Goal: Transaction & Acquisition: Subscribe to service/newsletter

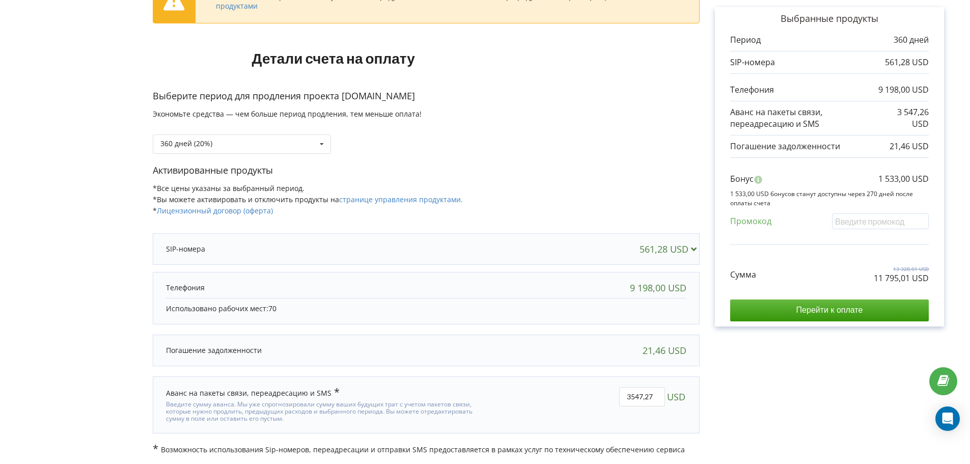
scroll to position [87, 0]
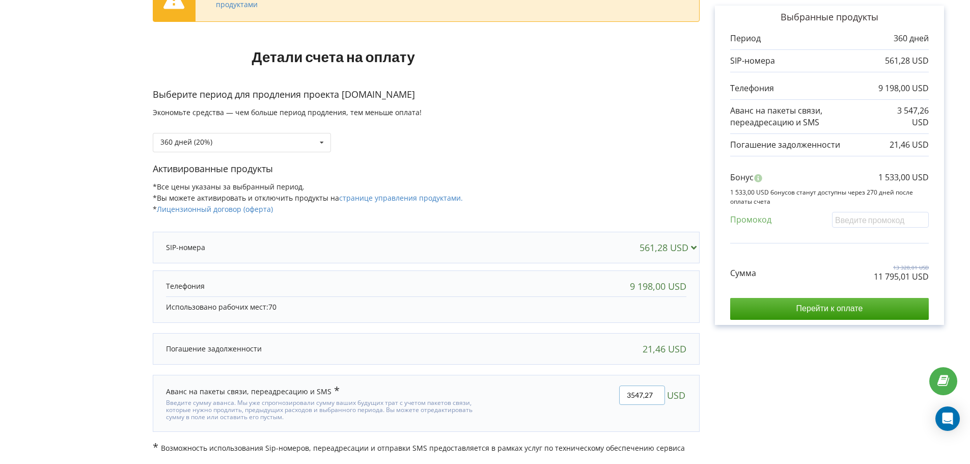
click at [648, 398] on input "3547,27" at bounding box center [642, 394] width 46 height 19
type input "0"
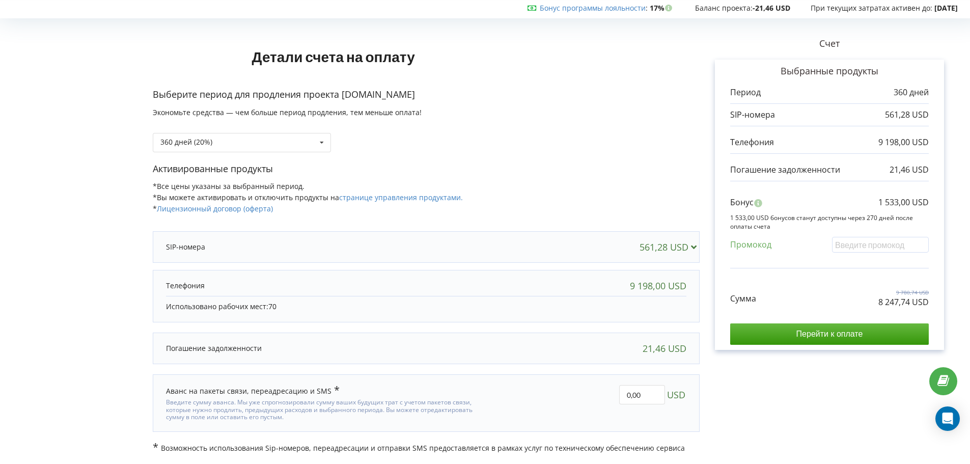
scroll to position [33, 0]
click at [299, 135] on div "360 дней (20%) 30 дней" at bounding box center [242, 142] width 178 height 19
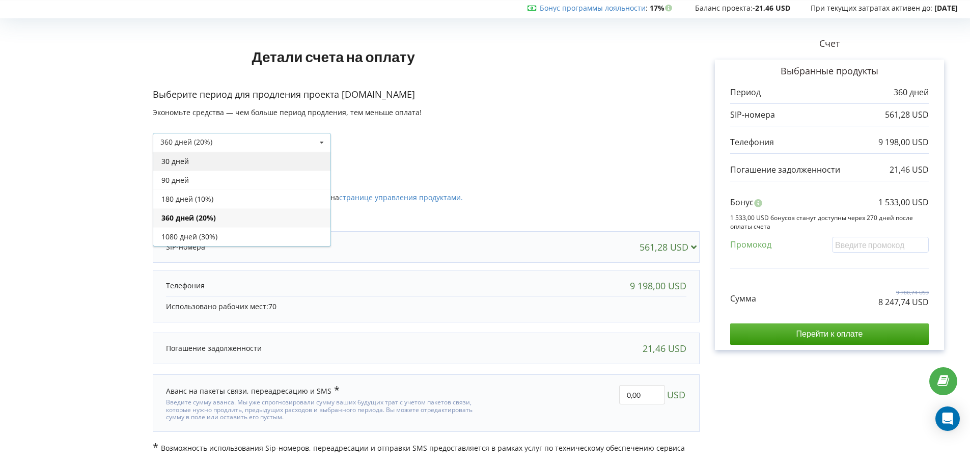
click at [224, 169] on div "30 дней" at bounding box center [241, 161] width 177 height 19
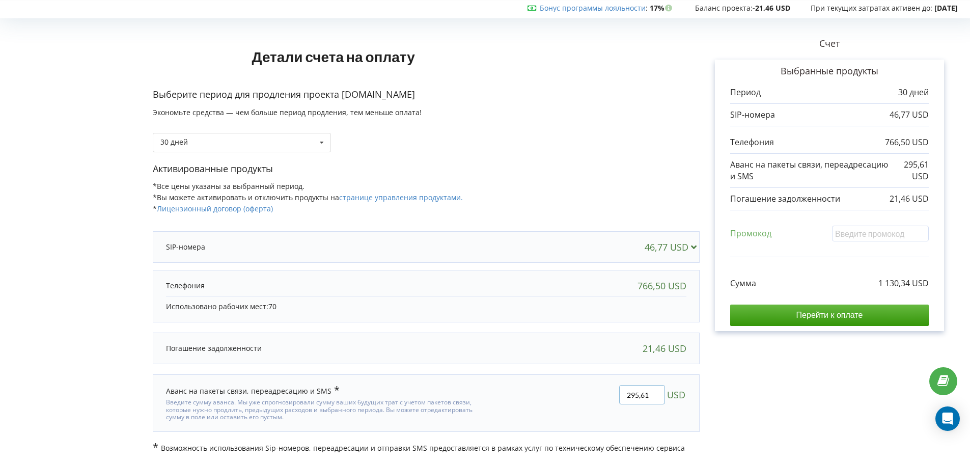
drag, startPoint x: 649, startPoint y: 395, endPoint x: 545, endPoint y: 390, distance: 103.9
click at [545, 390] on div "295,61 USD" at bounding box center [593, 403] width 201 height 50
type input "0"
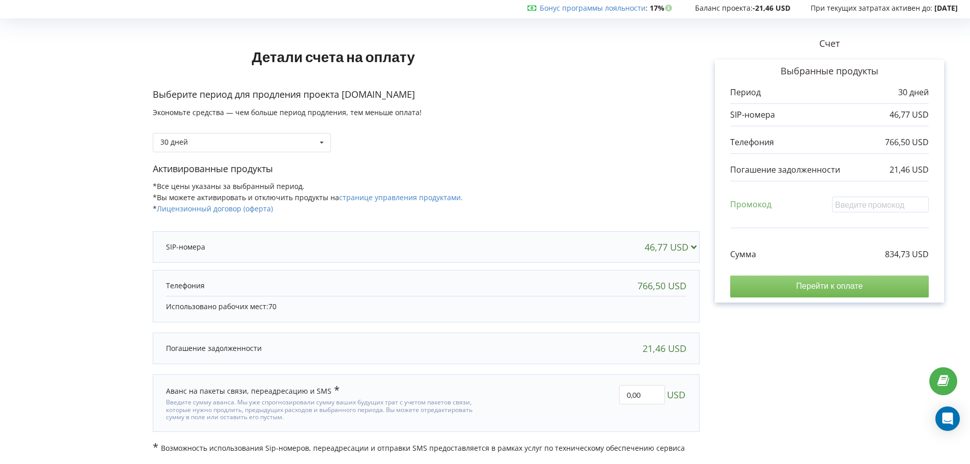
click at [777, 292] on input "Перейти к оплате" at bounding box center [829, 285] width 198 height 21
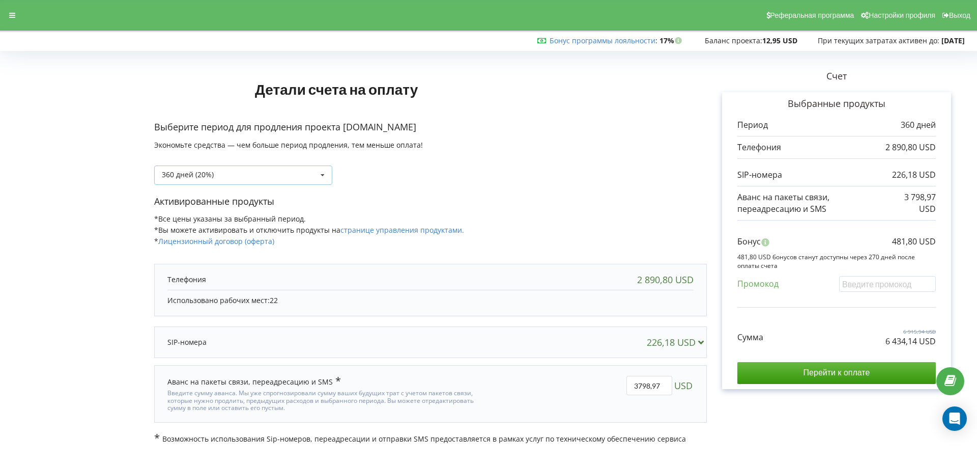
click at [275, 182] on div "360 дней (20%) Пополнить баланс без периода 30 дней" at bounding box center [243, 174] width 178 height 19
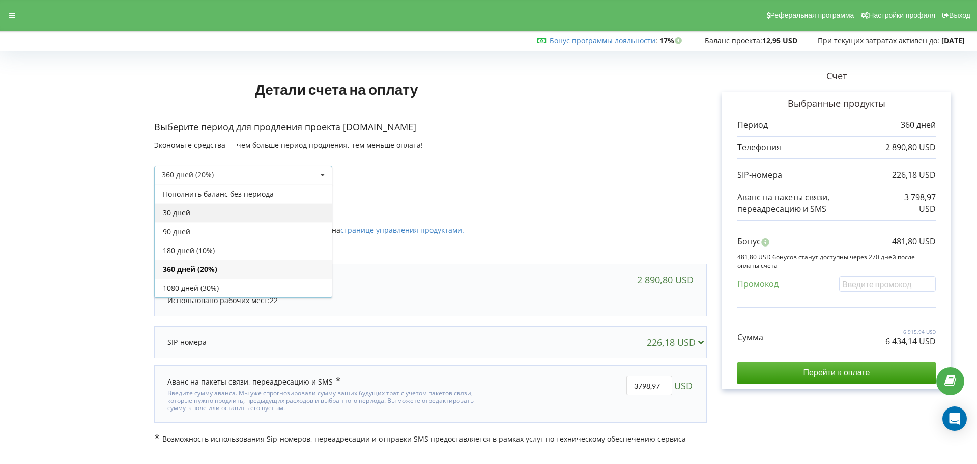
click at [249, 213] on div "30 дней" at bounding box center [243, 212] width 177 height 19
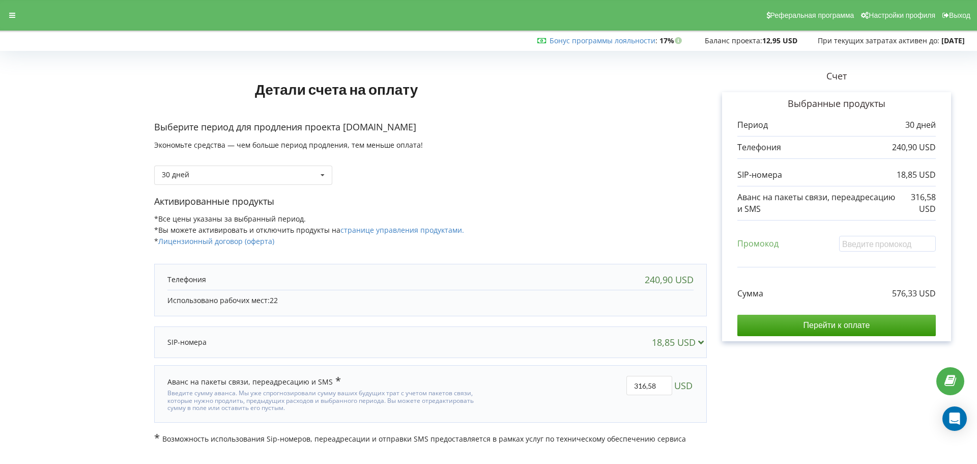
click at [646, 396] on div at bounding box center [489, 248] width 956 height 389
click at [646, 394] on div "Детали счета на оплату Выберите период для продления проекта kids.study-less.co…" at bounding box center [489, 248] width 956 height 389
click at [645, 392] on input "316,58" at bounding box center [649, 385] width 46 height 19
type input "0"
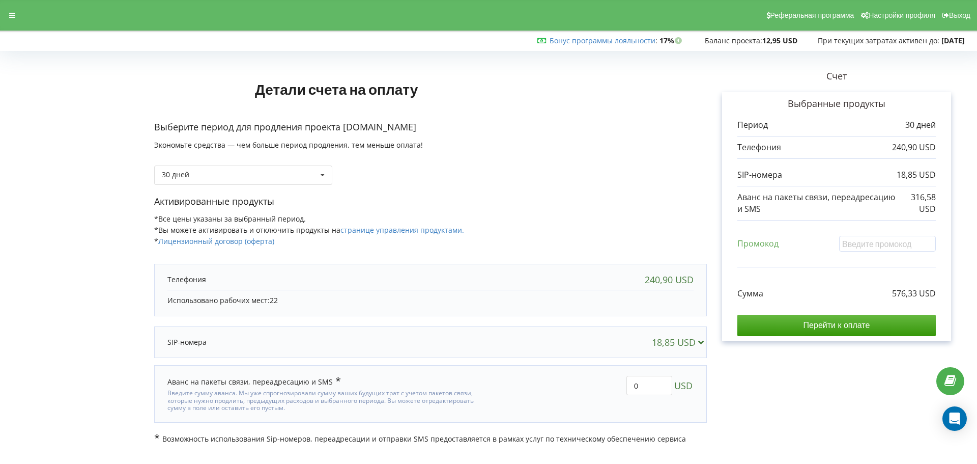
click at [757, 418] on div "Детали счета на оплату Выберите период для продления проекта kids.study-less.co…" at bounding box center [489, 248] width 956 height 389
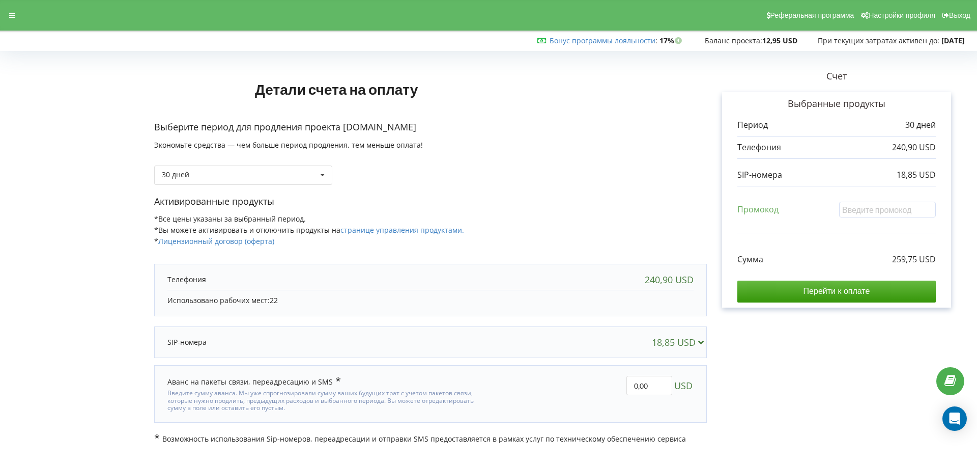
click at [886, 219] on div "Промокод" at bounding box center [836, 212] width 198 height 21
click at [882, 207] on input "text" at bounding box center [887, 210] width 97 height 16
click at [956, 198] on div "Счет Выбранные продукты Период 30 дней 240,90 USD 18,85 USD Промокод Сумма" at bounding box center [837, 248] width 260 height 389
drag, startPoint x: 821, startPoint y: 296, endPoint x: 803, endPoint y: 172, distance: 126.0
click at [821, 296] on input "Перейти к оплате" at bounding box center [836, 290] width 198 height 21
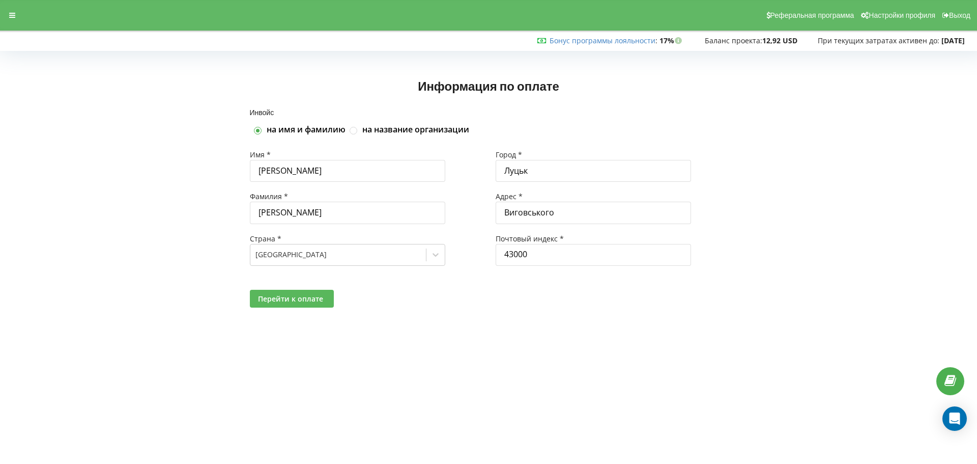
click at [307, 296] on span "Перейти к оплате" at bounding box center [290, 299] width 65 height 10
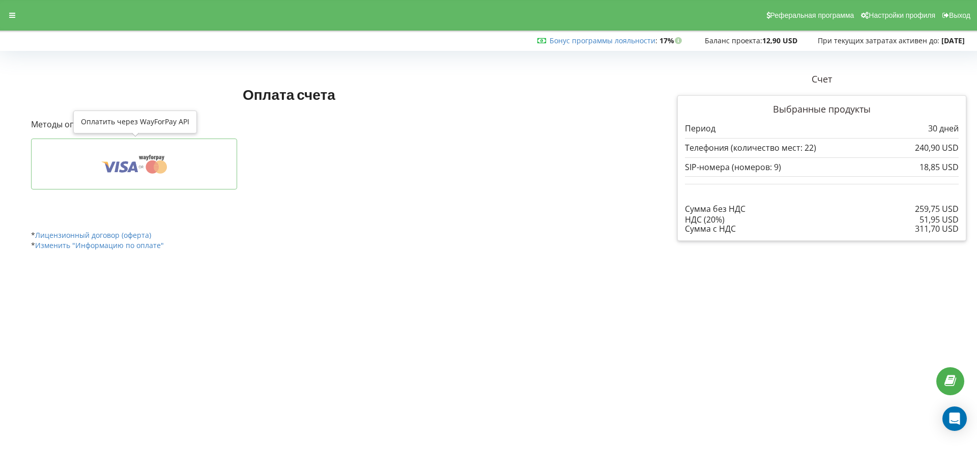
click at [203, 156] on icon at bounding box center [134, 163] width 175 height 19
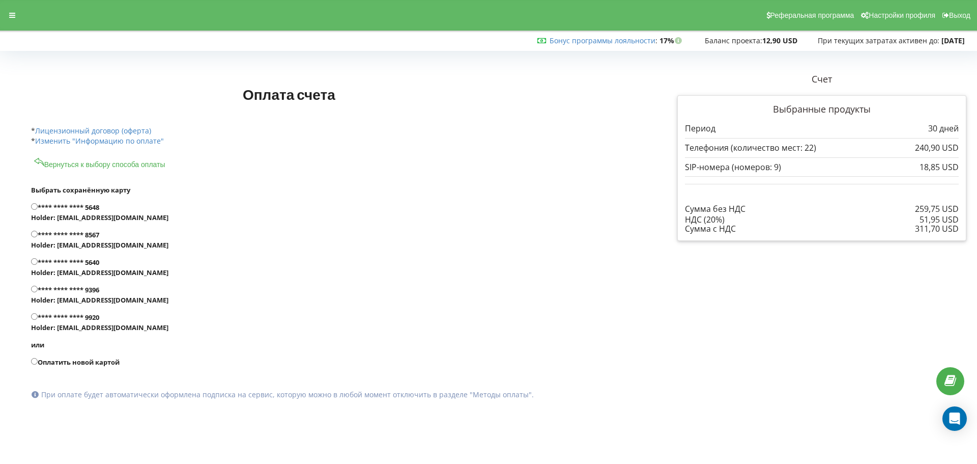
click at [68, 326] on label "**** **** **** 9920 Holder: [EMAIL_ADDRESS][DOMAIN_NAME]" at bounding box center [327, 322] width 592 height 20
click at [38, 320] on input "**** **** **** 9920 Holder: [EMAIL_ADDRESS][DOMAIN_NAME]" at bounding box center [34, 316] width 7 height 7
radio input "true"
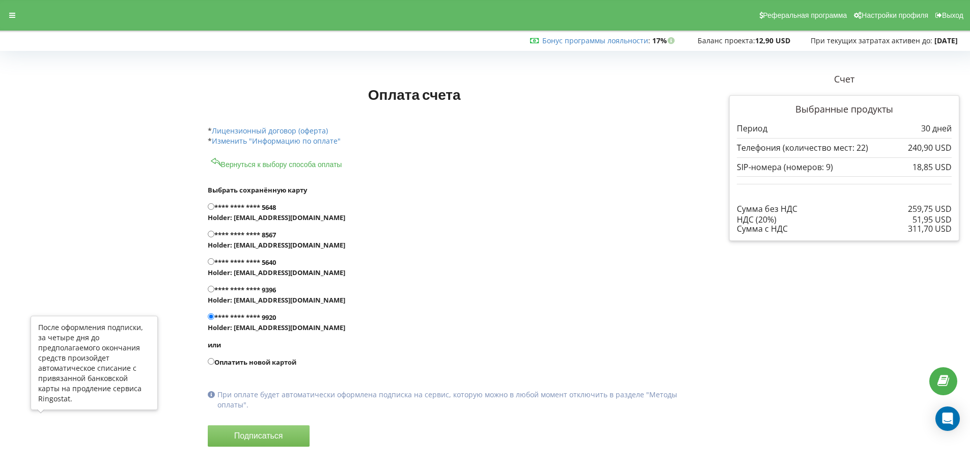
click at [208, 425] on button "Подписаться" at bounding box center [259, 435] width 102 height 21
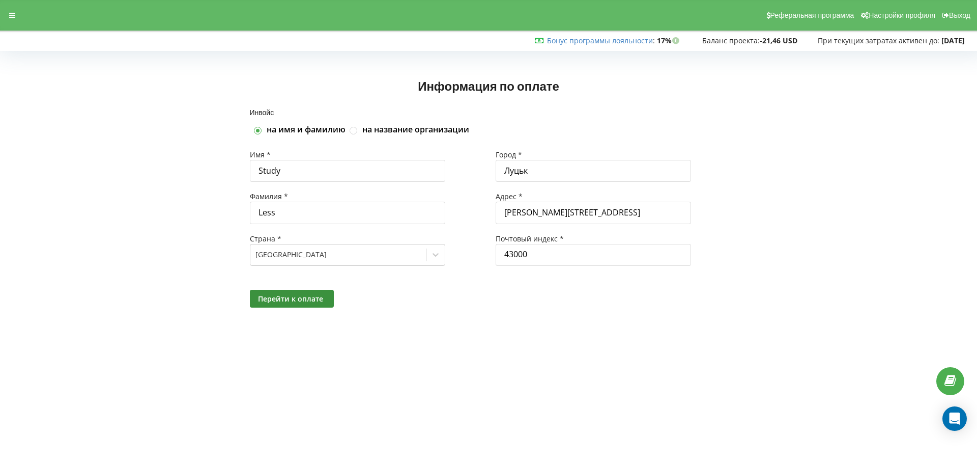
click at [294, 307] on div "Перейти к оплате" at bounding box center [489, 298] width 492 height 32
click at [283, 298] on span "Перейти к оплате" at bounding box center [290, 299] width 65 height 10
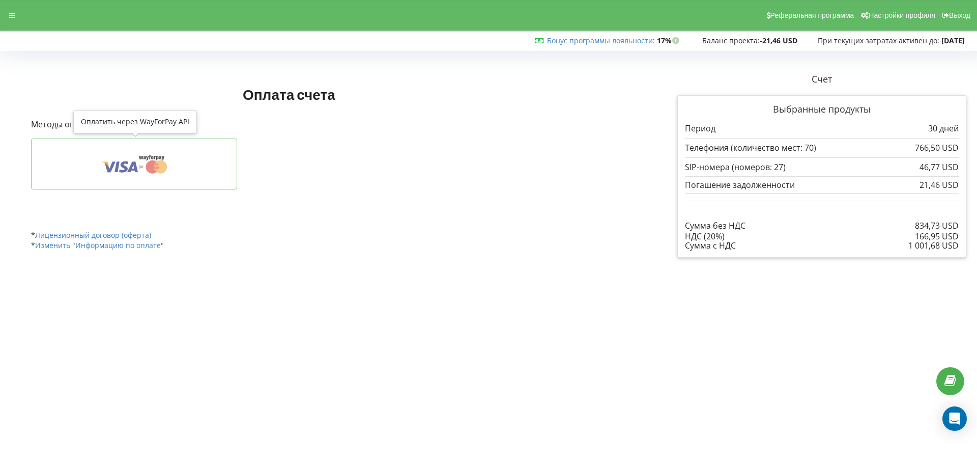
click at [126, 165] on icon at bounding box center [134, 163] width 175 height 19
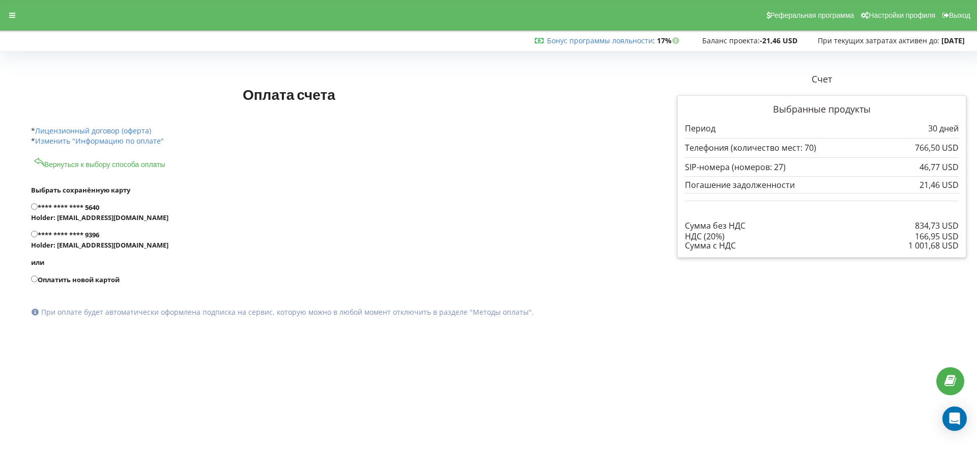
click at [78, 281] on label "Оплатить новой картой" at bounding box center [327, 279] width 592 height 10
click at [38, 281] on input "Оплатить новой картой" at bounding box center [34, 278] width 7 height 7
radio input "true"
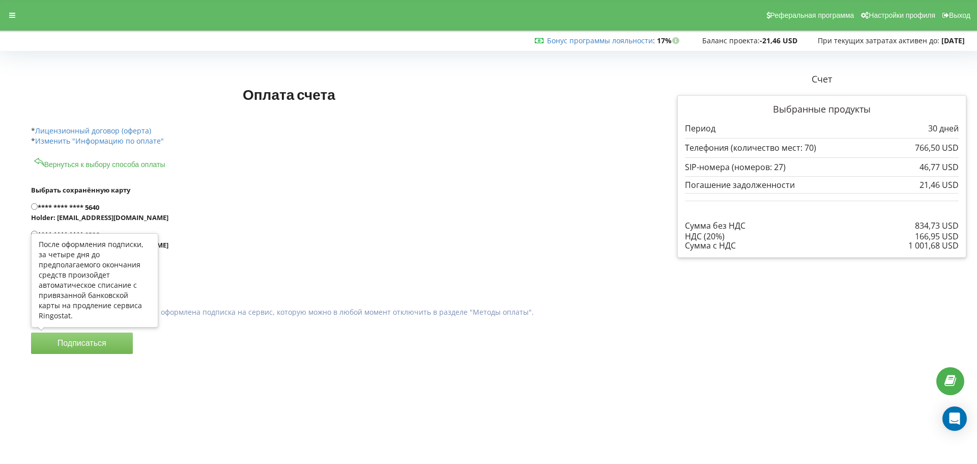
click at [100, 340] on button "Подписаться" at bounding box center [82, 342] width 102 height 21
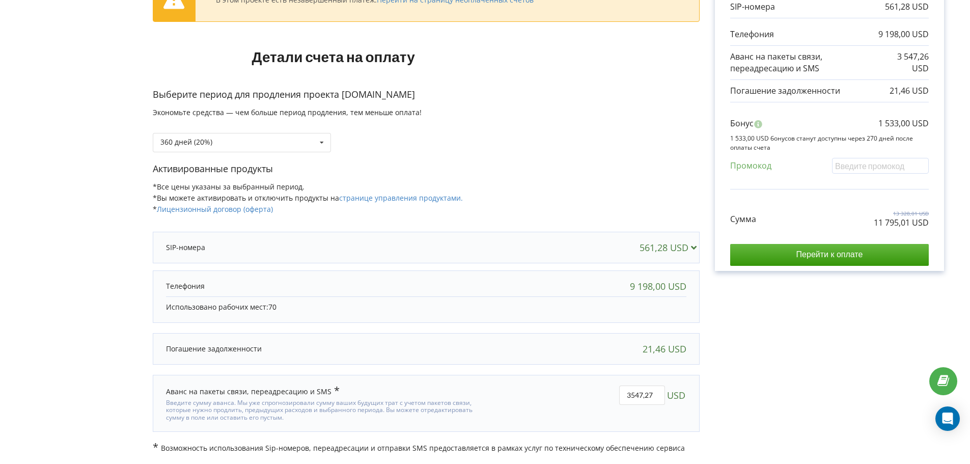
scroll to position [140, 0]
click at [288, 134] on div "360 дней (20%) 30 дней" at bounding box center [242, 142] width 178 height 19
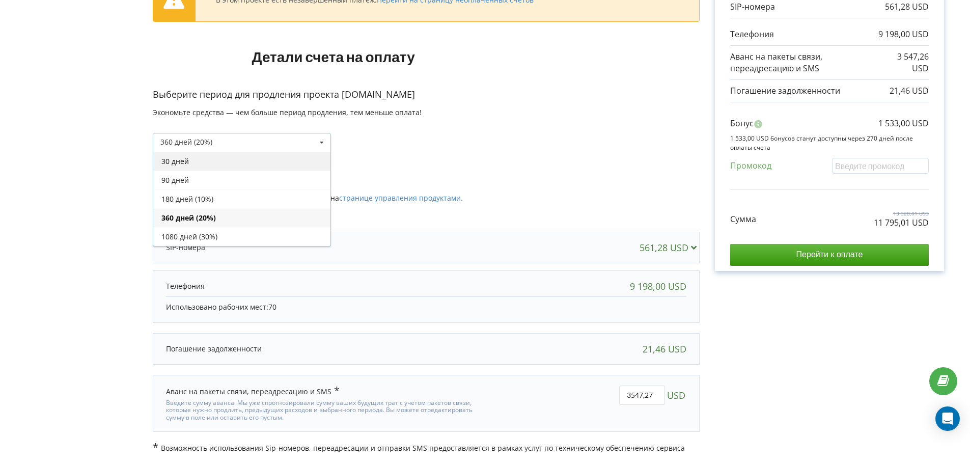
click at [213, 168] on div "30 дней" at bounding box center [241, 161] width 177 height 19
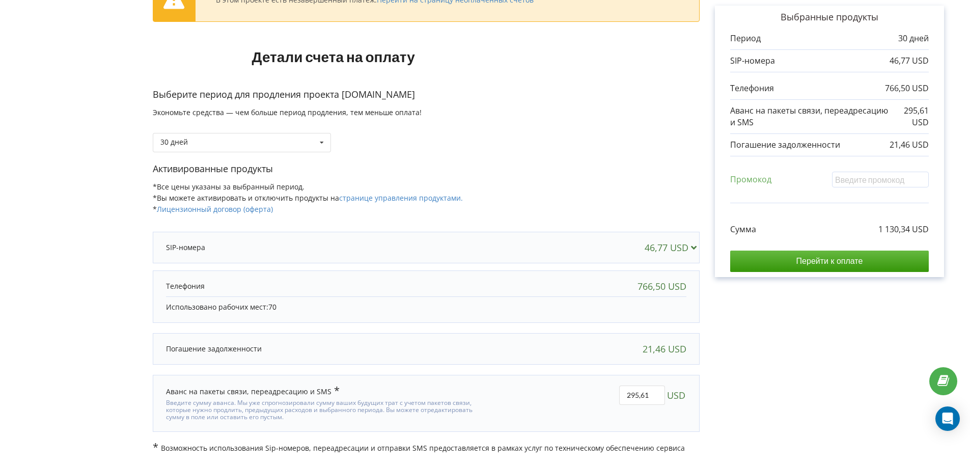
scroll to position [87, 0]
drag, startPoint x: 636, startPoint y: 397, endPoint x: 511, endPoint y: 408, distance: 125.1
click at [512, 408] on div "295,61 USD" at bounding box center [593, 403] width 201 height 50
type input "0"
click at [767, 401] on div "В этом проекте есть незавершенный платеж. Перейти на страницу неоплаченных счет…" at bounding box center [485, 210] width 948 height 485
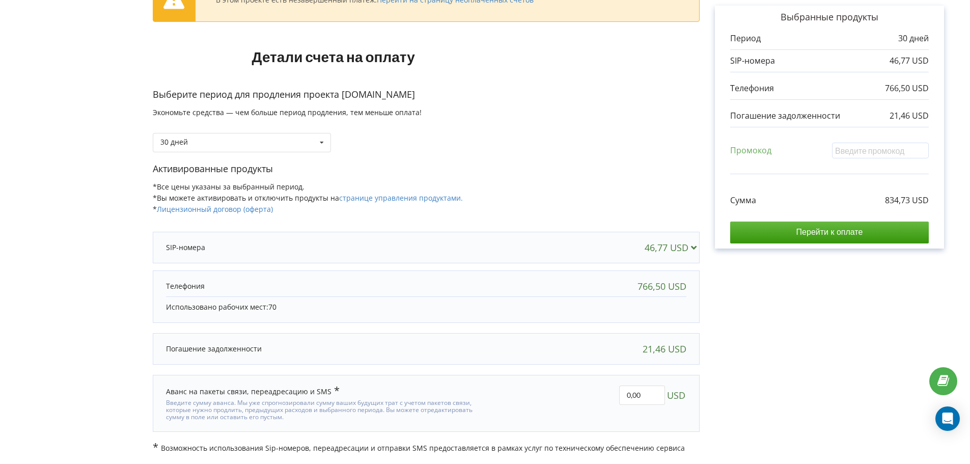
click at [682, 231] on div "В этом проекте есть незавершенный платеж. Перейти на страницу неоплаченных счет…" at bounding box center [426, 210] width 547 height 485
click at [294, 138] on div "30 дней 30 дней" at bounding box center [242, 142] width 178 height 19
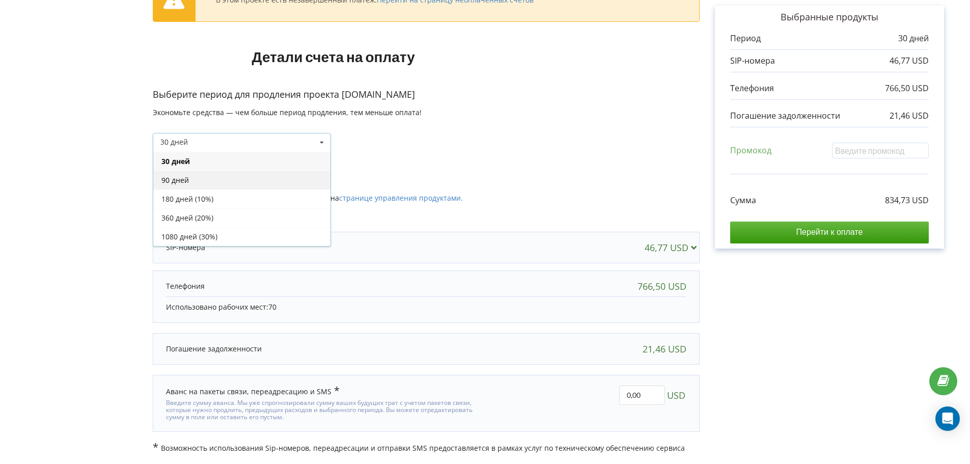
click at [289, 178] on div "90 дней" at bounding box center [241, 179] width 177 height 19
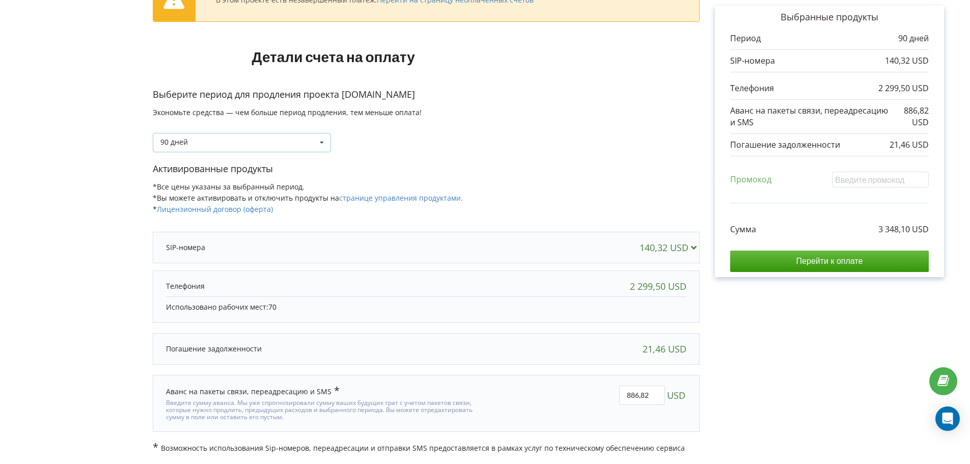
click at [213, 138] on div "90 дней 30 дней" at bounding box center [242, 142] width 178 height 19
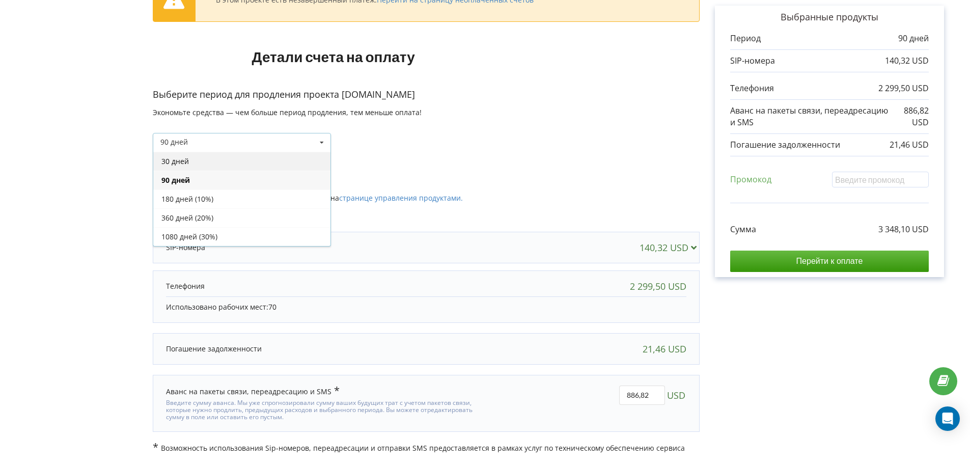
click at [211, 157] on div "30 дней" at bounding box center [241, 161] width 177 height 19
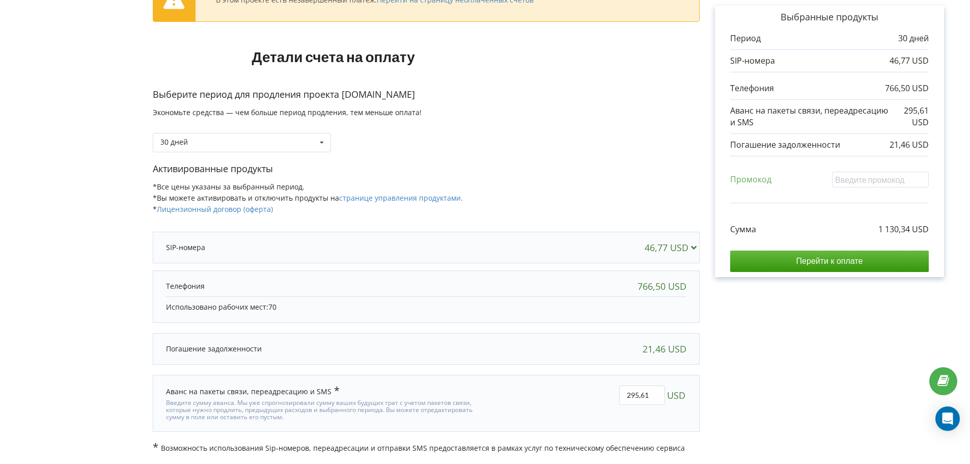
click at [656, 330] on div "В этом проекте есть незавершенный платеж. Перейти на страницу неоплаченных счет…" at bounding box center [426, 210] width 547 height 485
click at [667, 291] on div "766,50 USD" at bounding box center [661, 286] width 49 height 10
drag, startPoint x: 310, startPoint y: 301, endPoint x: 304, endPoint y: 301, distance: 5.6
click at [304, 301] on div "Использовано рабочих мест: 70" at bounding box center [426, 306] width 520 height 21
click at [281, 310] on p "Использовано рабочих мест: 70" at bounding box center [426, 307] width 520 height 10
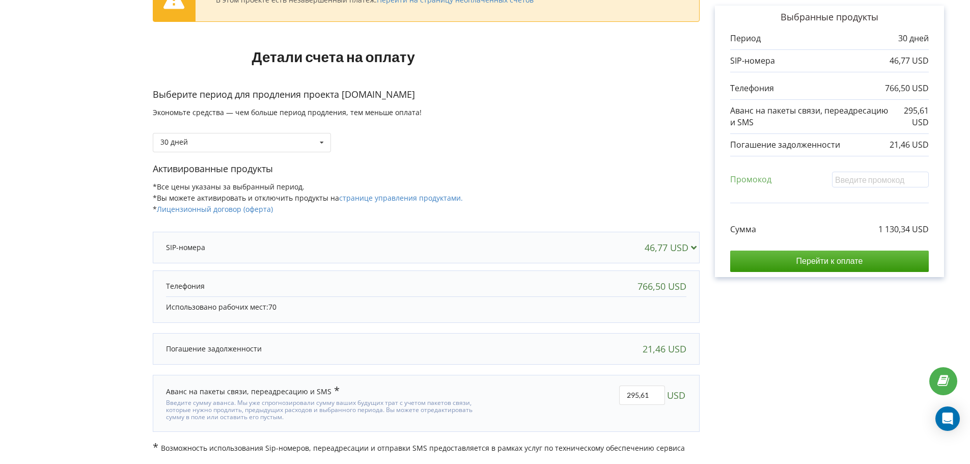
click at [222, 305] on p "Использовано рабочих мест: 70" at bounding box center [426, 307] width 520 height 10
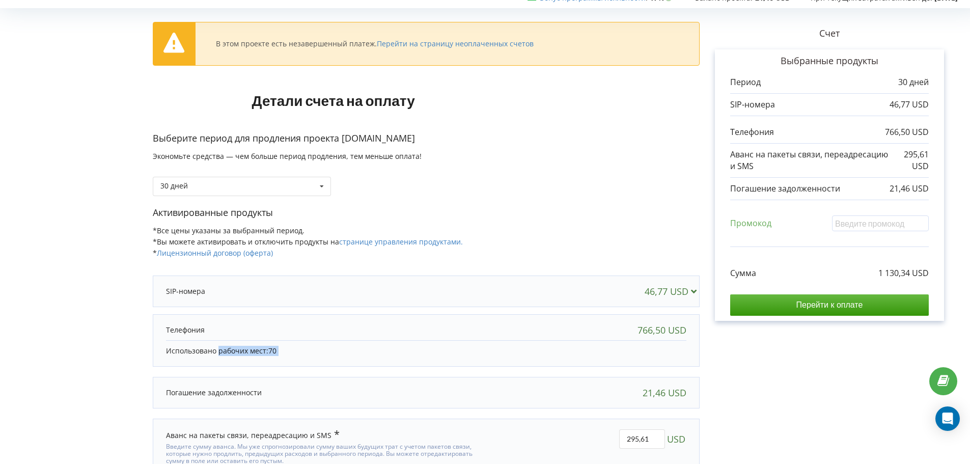
scroll to position [0, 0]
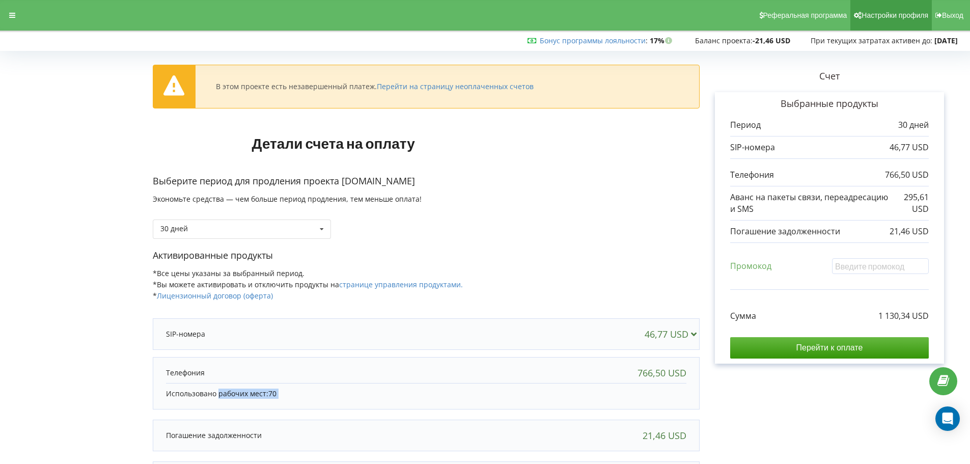
drag, startPoint x: 864, startPoint y: 15, endPoint x: 862, endPoint y: 20, distance: 6.0
click at [864, 15] on span "Настройки профиля" at bounding box center [894, 15] width 67 height 8
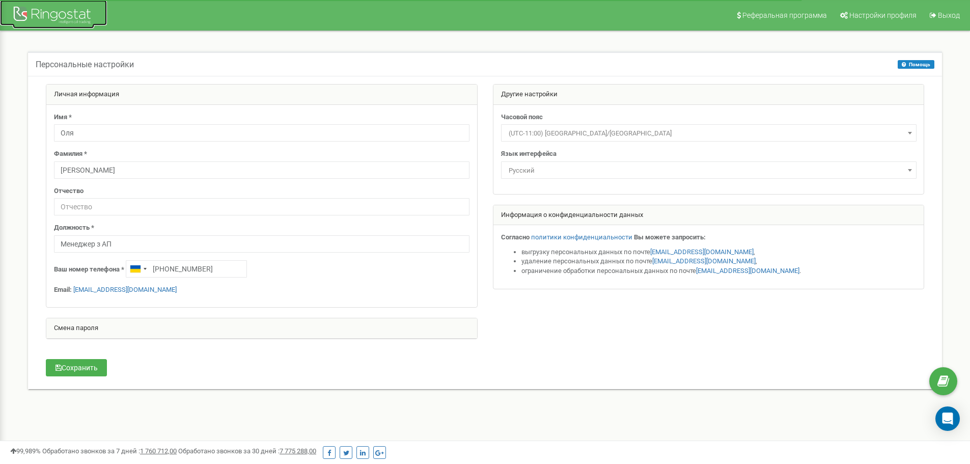
click at [57, 13] on div at bounding box center [53, 16] width 81 height 24
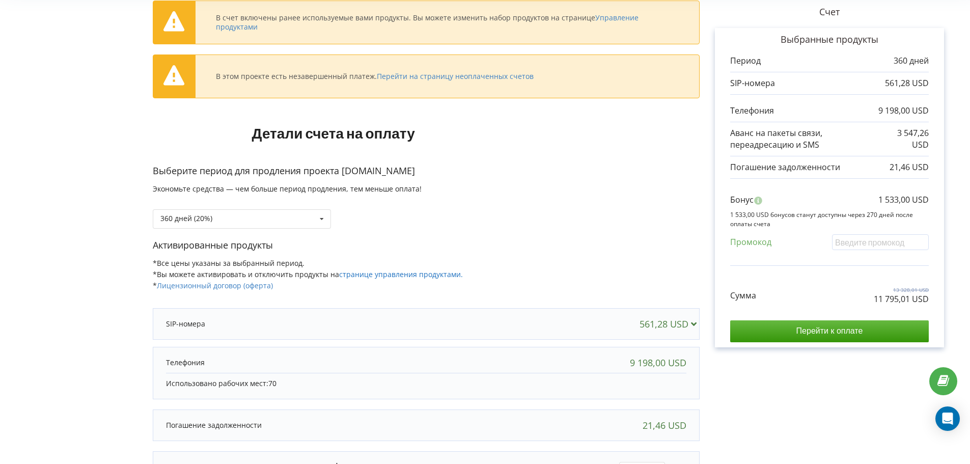
scroll to position [140, 0]
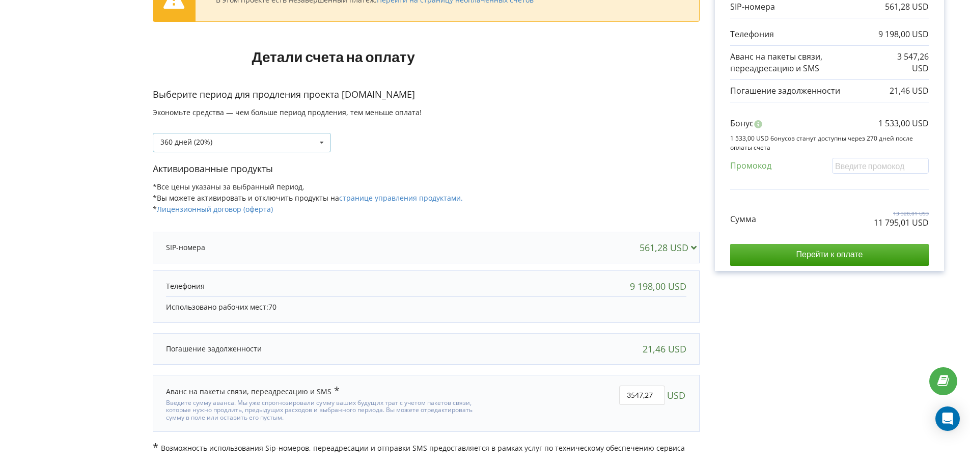
click at [195, 147] on div "360 дней (20%) 30 дней" at bounding box center [242, 142] width 178 height 19
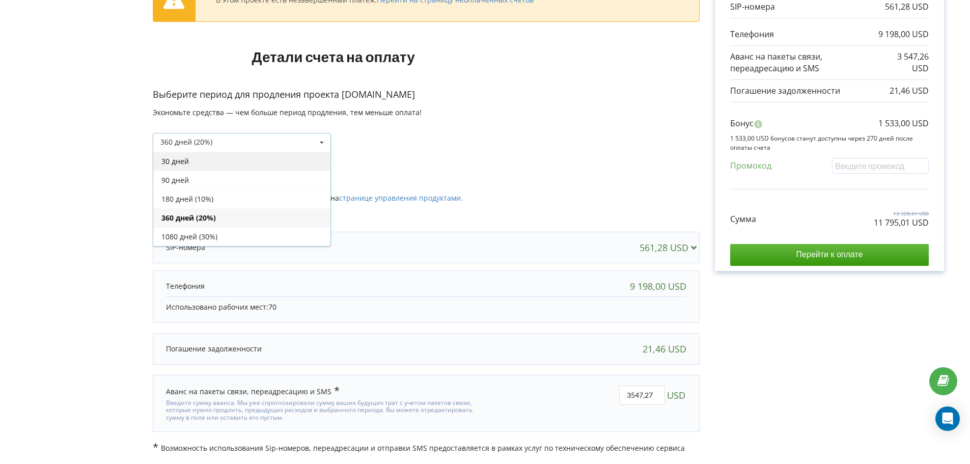
click at [172, 168] on div "30 дней" at bounding box center [241, 161] width 177 height 19
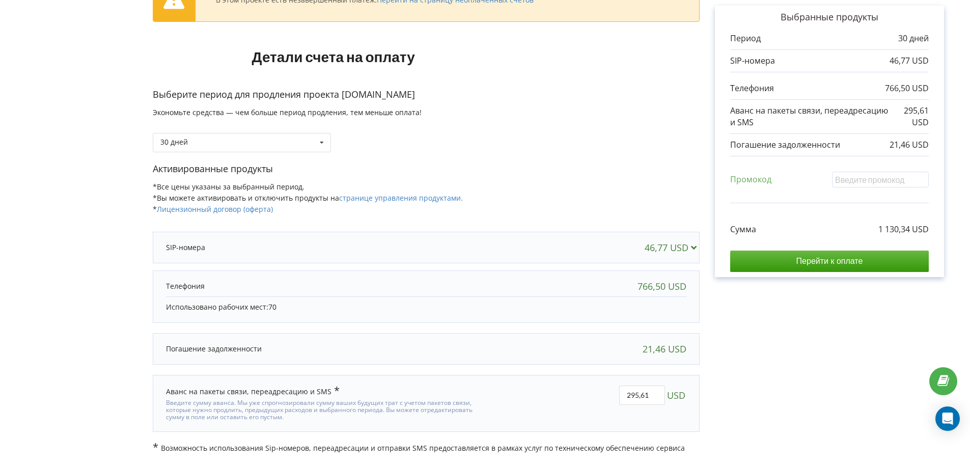
scroll to position [87, 0]
drag, startPoint x: 650, startPoint y: 395, endPoint x: 565, endPoint y: 385, distance: 85.1
click at [560, 387] on div "295,61 USD" at bounding box center [593, 403] width 201 height 50
type input "0"
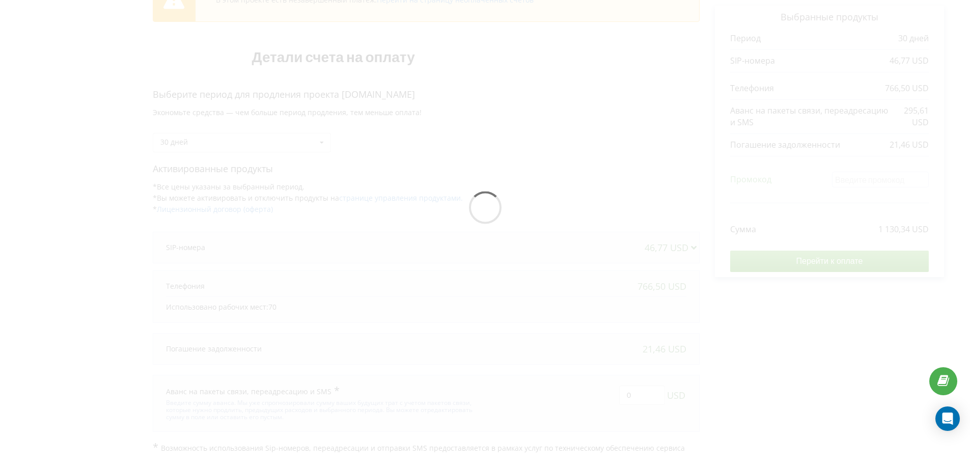
click at [806, 404] on div "В этом проекте есть незавершенный платеж. Перейти на страницу неоплаченных счет…" at bounding box center [485, 210] width 948 height 485
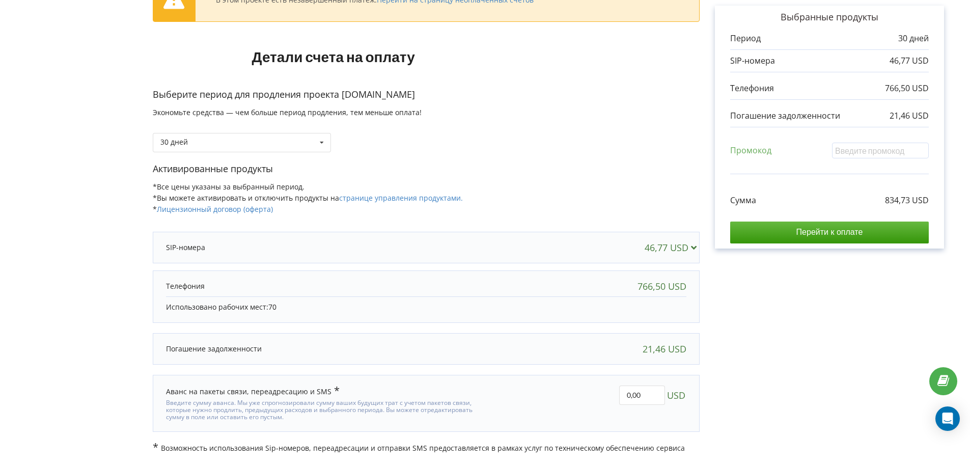
drag, startPoint x: 353, startPoint y: 310, endPoint x: 302, endPoint y: 309, distance: 50.9
click at [342, 311] on p "Использовано рабочих мест: 70" at bounding box center [426, 307] width 520 height 10
drag, startPoint x: 241, startPoint y: 300, endPoint x: 330, endPoint y: 299, distance: 89.6
click at [242, 300] on div "Использовано рабочих мест: 70" at bounding box center [426, 306] width 520 height 21
drag, startPoint x: 711, startPoint y: 329, endPoint x: 676, endPoint y: 305, distance: 41.8
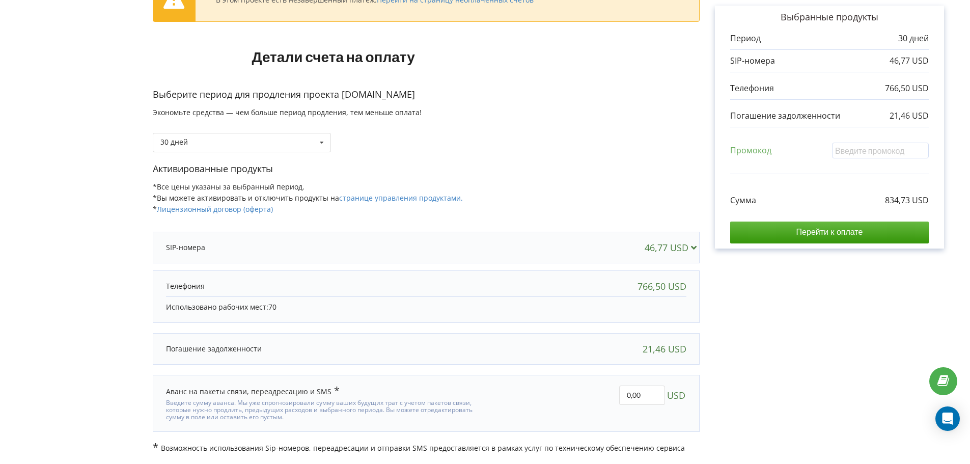
click at [710, 329] on div "Счет Выбранные продукты Период 30 дней 46,77 USD 766,50 USD 21,46 USD Промокод" at bounding box center [829, 210] width 260 height 485
drag, startPoint x: 676, startPoint y: 303, endPoint x: 683, endPoint y: 303, distance: 6.6
click at [678, 303] on p "Использовано рабочих мест: 70" at bounding box center [426, 307] width 520 height 10
click at [791, 321] on div "Счет Выбранные продукты Период 30 дней 46,77 USD 766,50 USD 21,46 USD Промокод" at bounding box center [829, 210] width 260 height 485
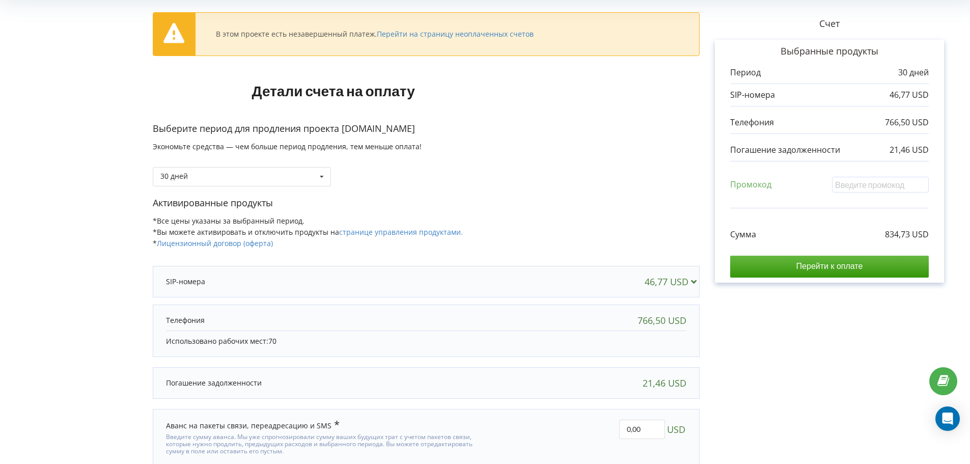
scroll to position [36, 0]
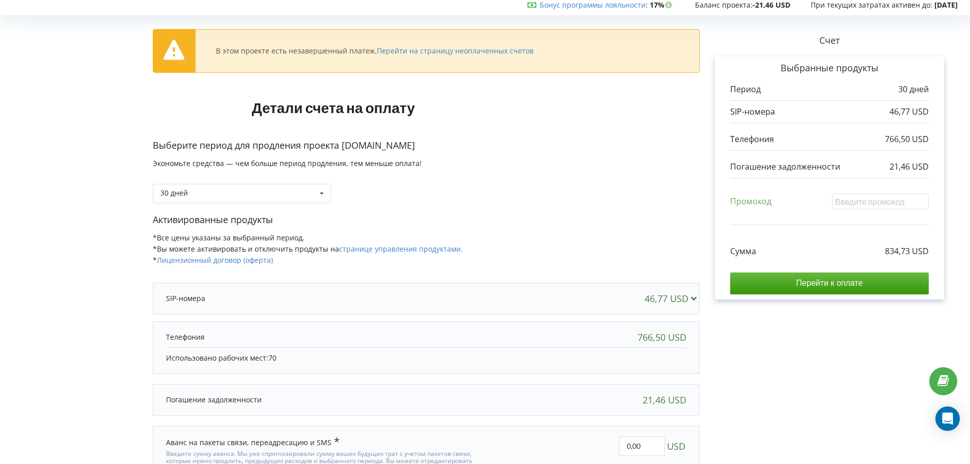
drag, startPoint x: 651, startPoint y: 299, endPoint x: 596, endPoint y: 307, distance: 55.6
click at [596, 307] on div "46,77 USD" at bounding box center [426, 298] width 540 height 20
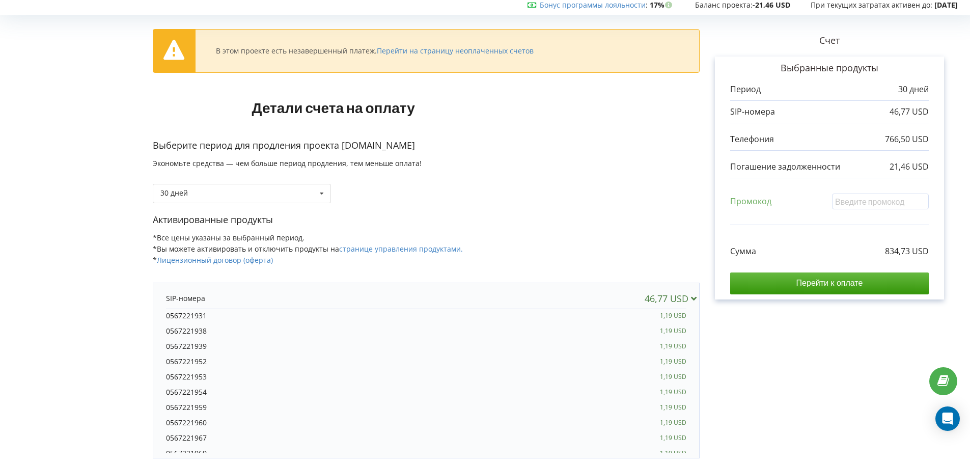
click at [661, 300] on div "46,77 USD" at bounding box center [672, 298] width 56 height 10
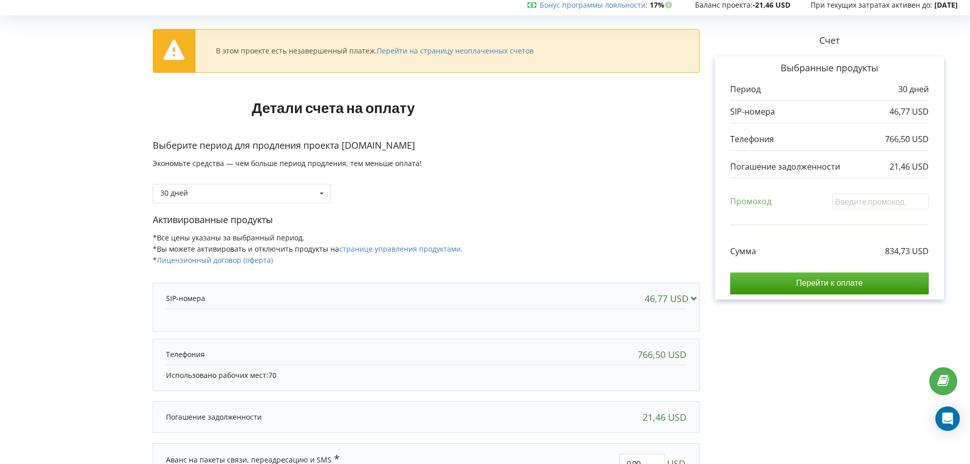
click at [688, 305] on div "46,77 USD" at bounding box center [426, 298] width 540 height 20
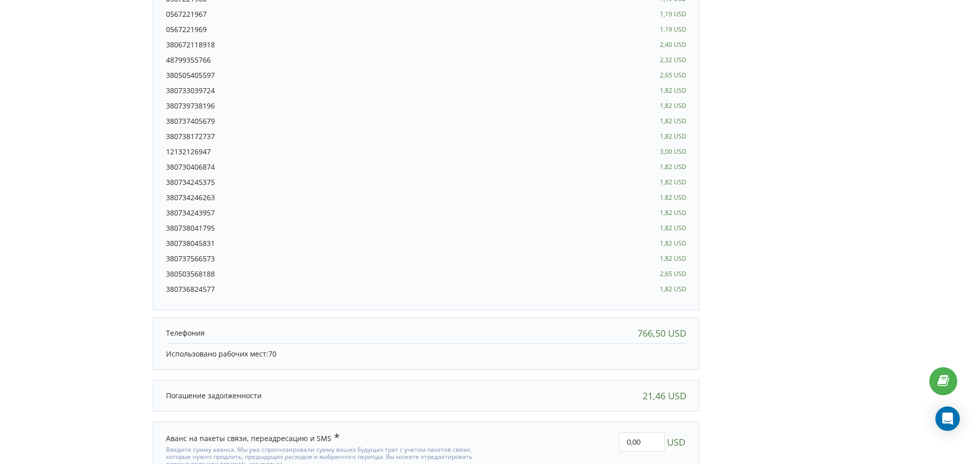
scroll to position [408, 0]
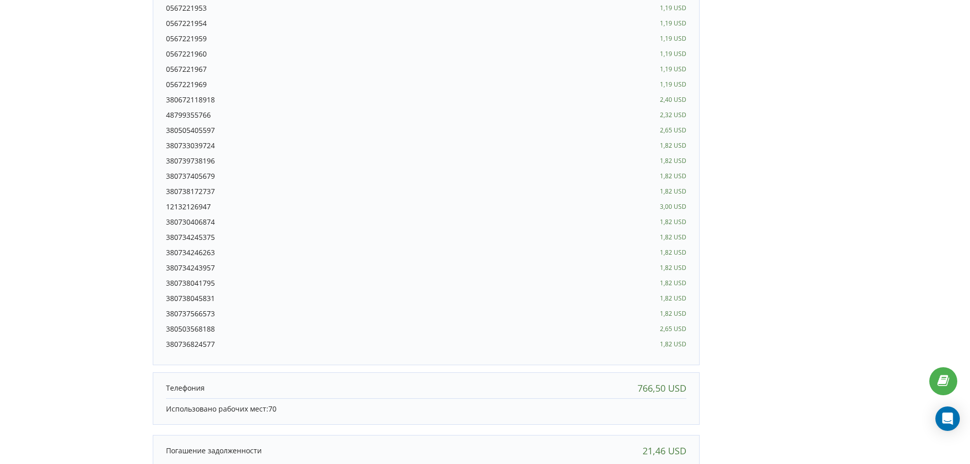
click at [649, 391] on div "766,50 USD" at bounding box center [661, 388] width 49 height 10
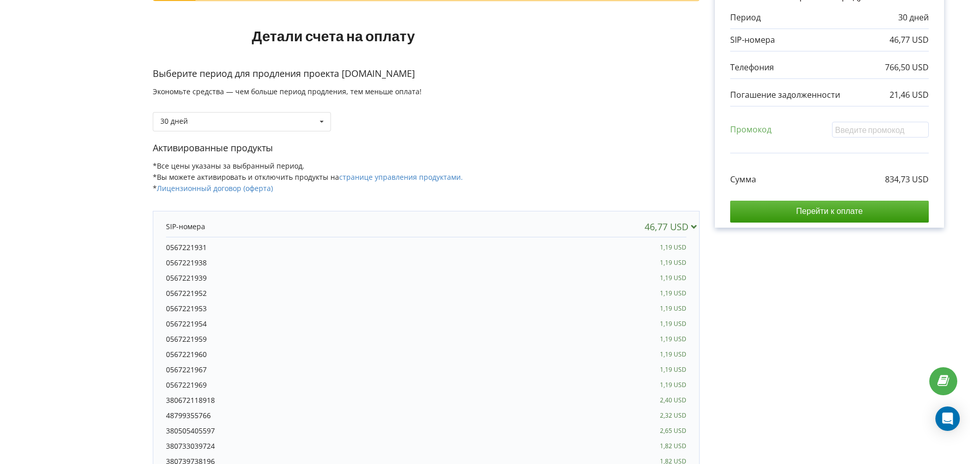
scroll to position [51, 0]
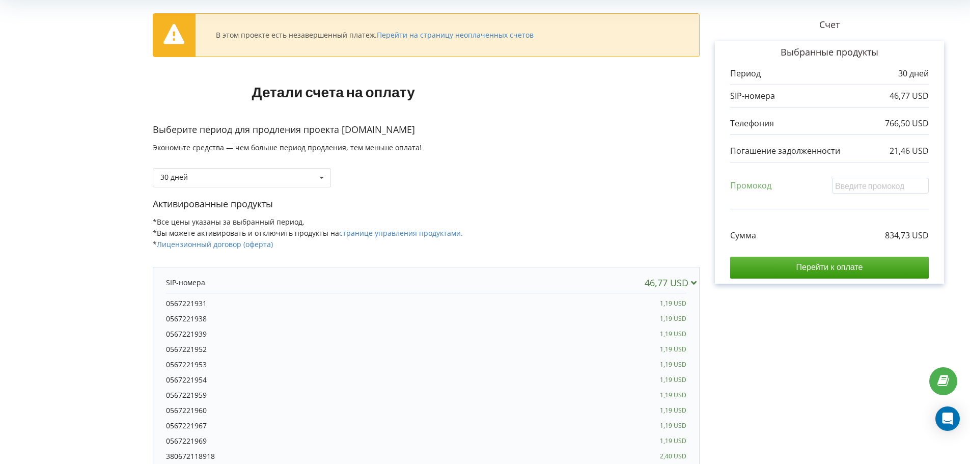
click at [689, 287] on div "46,77 USD" at bounding box center [672, 282] width 56 height 10
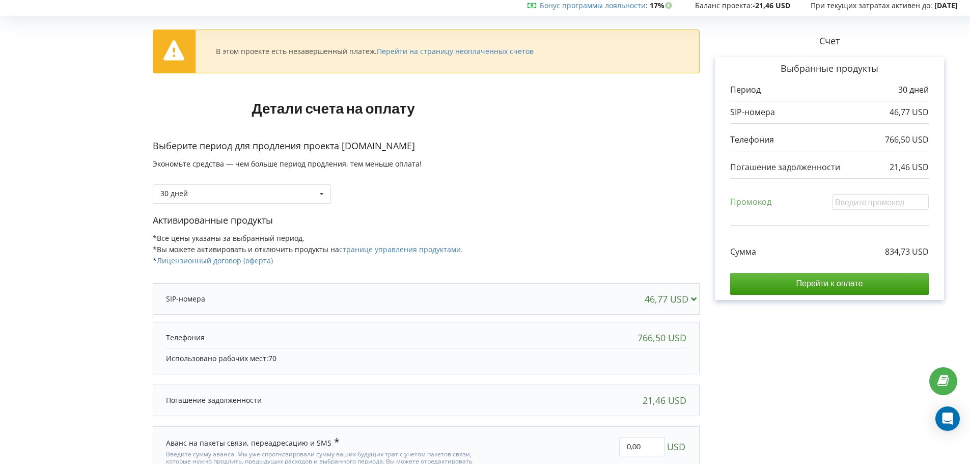
scroll to position [0, 0]
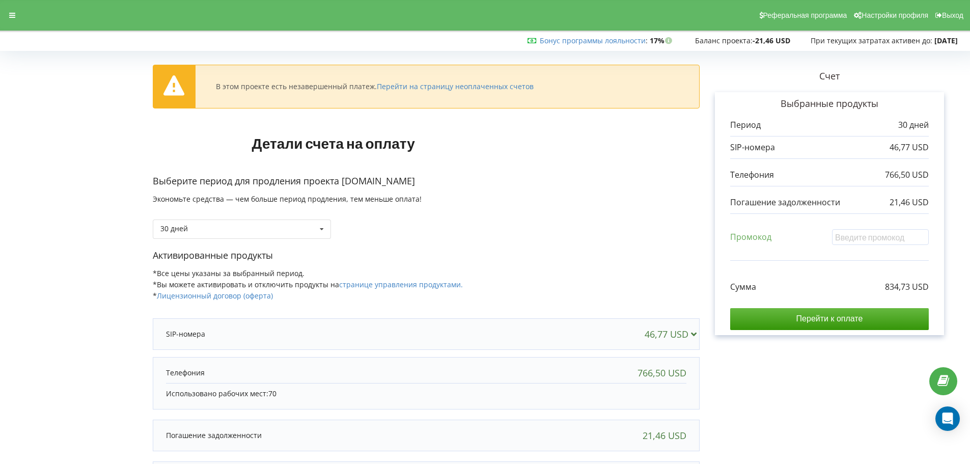
click at [417, 159] on h1 "Детали счета на оплату" at bounding box center [333, 143] width 361 height 49
click at [500, 83] on link "Перейти на страницу неоплаченных счетов" at bounding box center [455, 86] width 157 height 10
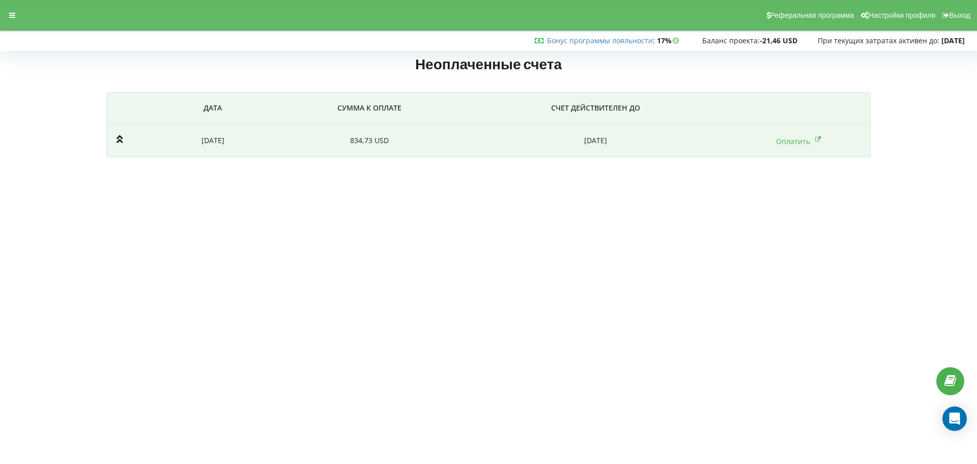
click at [806, 131] on td "Оплатить" at bounding box center [799, 141] width 144 height 34
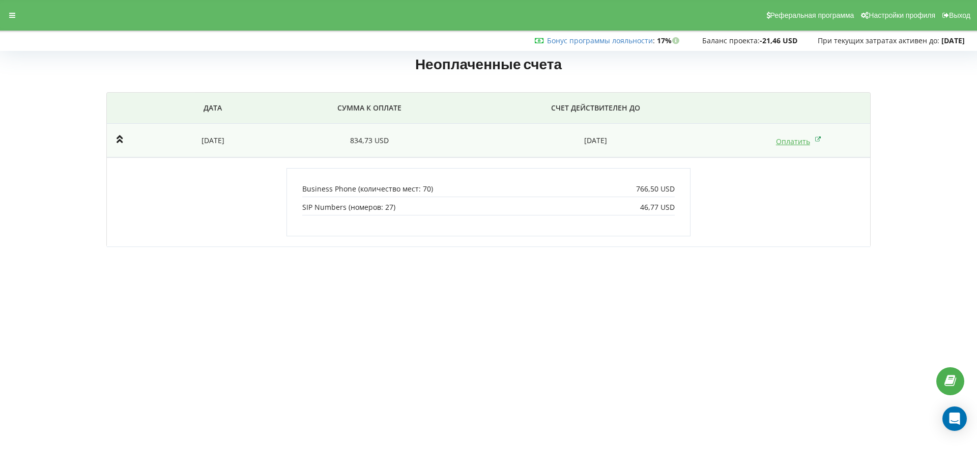
click at [805, 142] on link "Оплатить" at bounding box center [798, 141] width 45 height 10
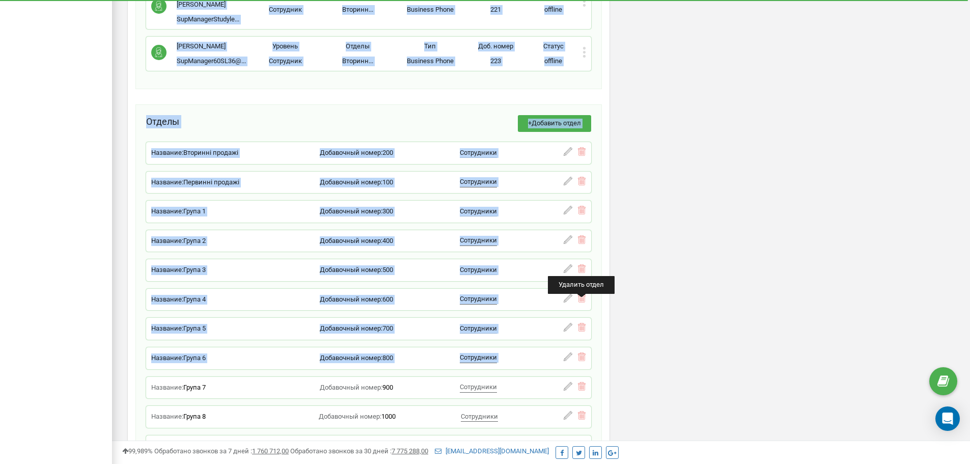
scroll to position [3042, 0]
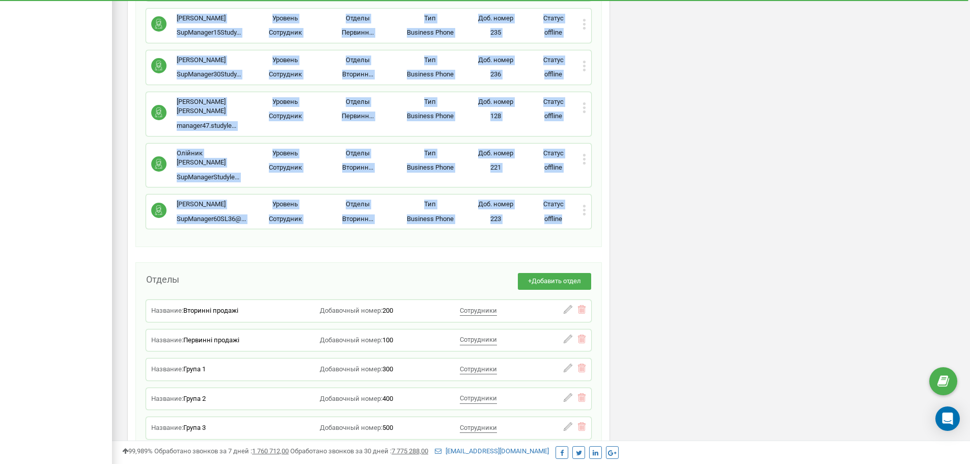
drag, startPoint x: 143, startPoint y: 123, endPoint x: 583, endPoint y: 191, distance: 444.9
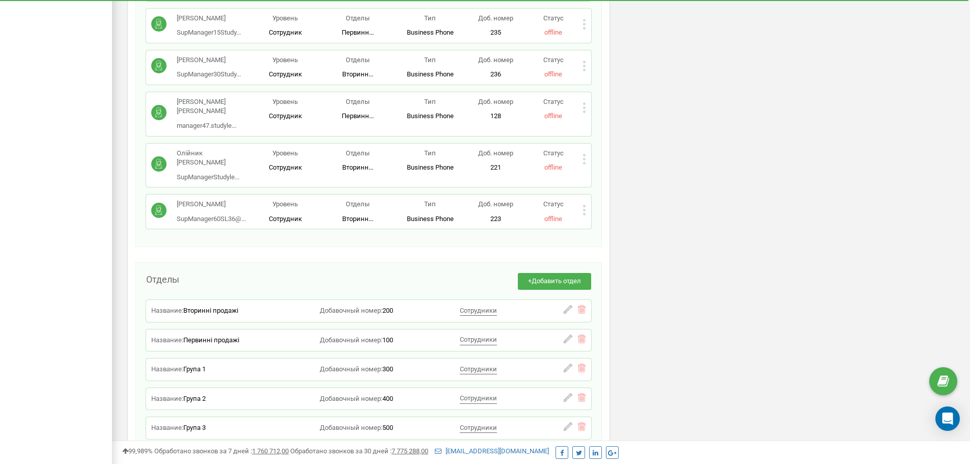
drag, startPoint x: 654, startPoint y: 173, endPoint x: 662, endPoint y: 187, distance: 16.2
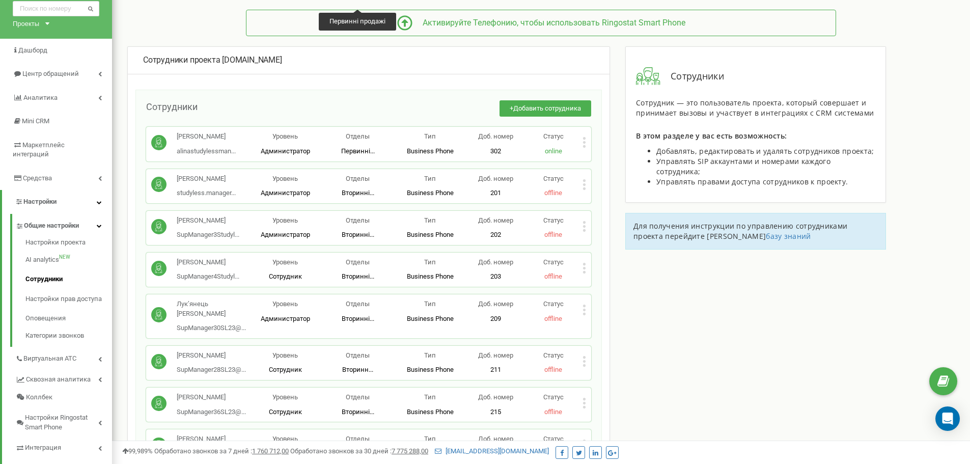
scroll to position [0, 0]
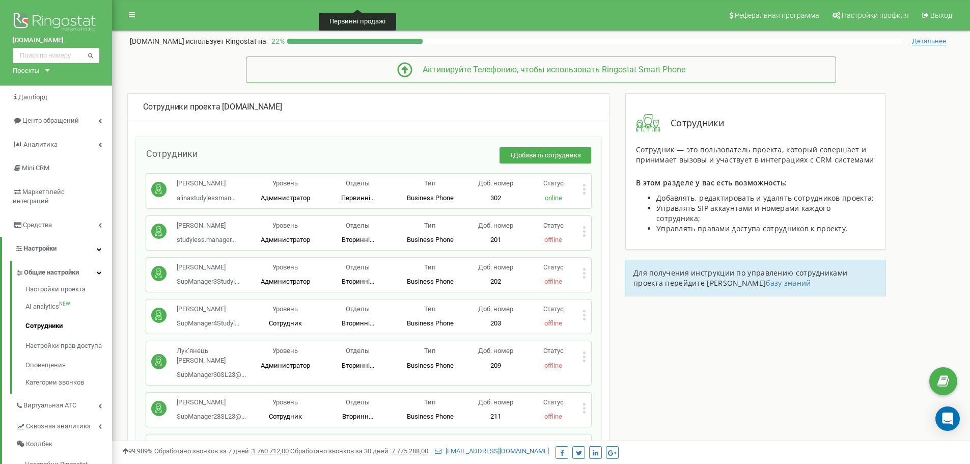
click at [586, 189] on div "Марченко Аліна alinastudylessman... alinastudylessmanager@gmail.com Уровень Адм…" at bounding box center [368, 191] width 445 height 34
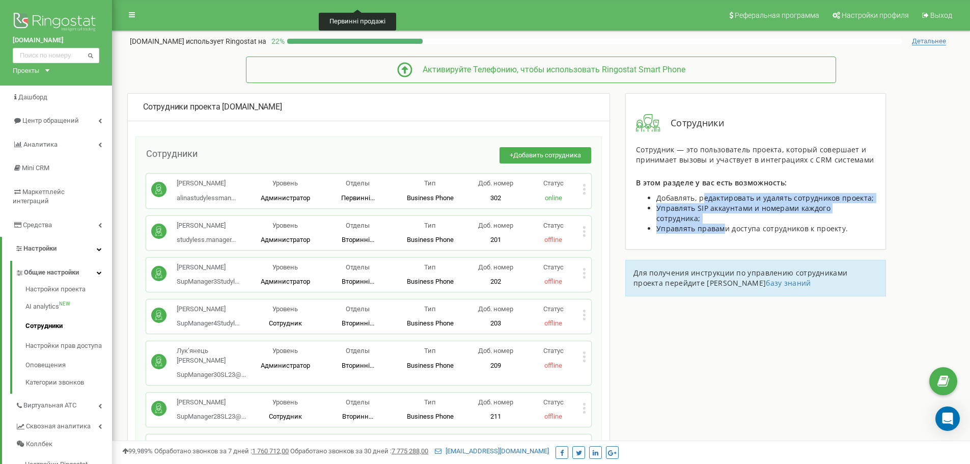
drag, startPoint x: 704, startPoint y: 190, endPoint x: 758, endPoint y: 222, distance: 63.5
click at [732, 230] on div "Сотрудники Сотрудник — это пользователь проекта, который совершает и принимает …" at bounding box center [755, 171] width 261 height 156
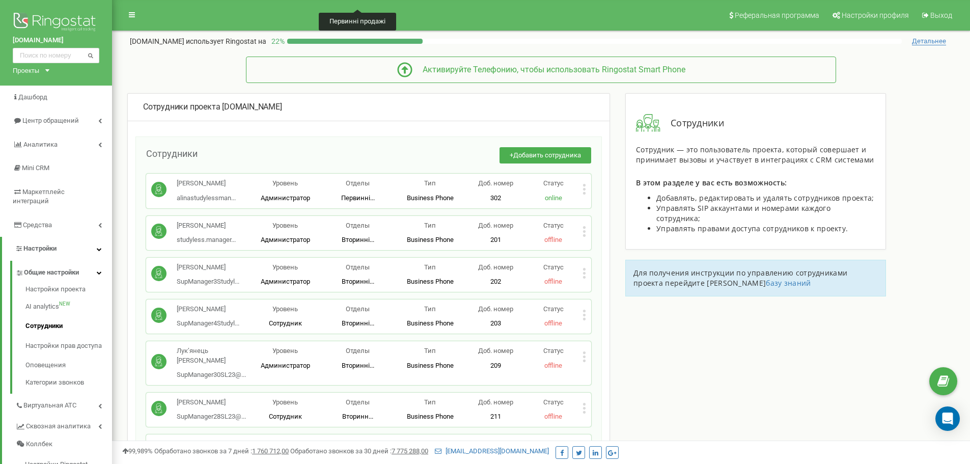
click at [806, 223] on span "Управлять правами доступа сотрудников к проекту." at bounding box center [751, 228] width 191 height 10
drag, startPoint x: 762, startPoint y: 214, endPoint x: 723, endPoint y: 206, distance: 40.5
click at [725, 206] on ul "Добавлять, редактировать и удалять сотрудников проекта; Управлять SIP аккаунтам…" at bounding box center [755, 213] width 239 height 41
click at [868, 198] on span "Добавлять, редактировать и удалять сотрудников проекта;" at bounding box center [765, 198] width 218 height 10
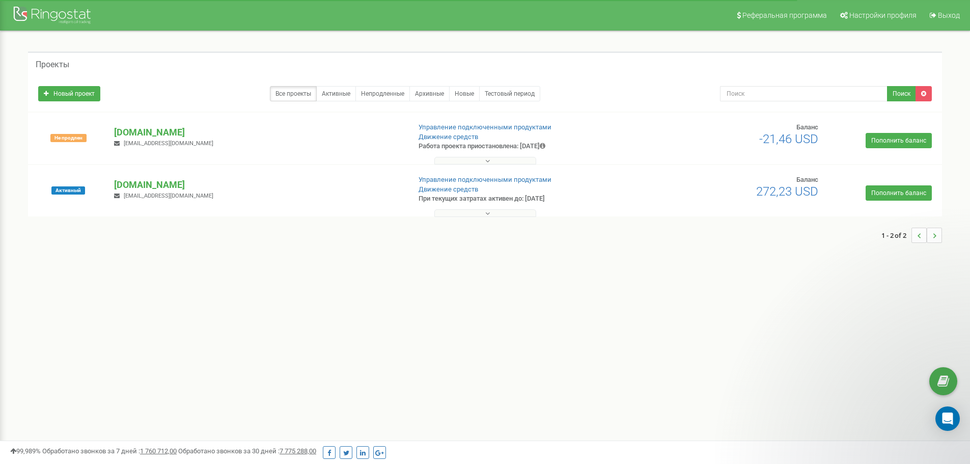
drag, startPoint x: 763, startPoint y: 189, endPoint x: 728, endPoint y: 199, distance: 36.6
click at [730, 188] on h2 "272,23 USD" at bounding box center [769, 191] width 98 height 13
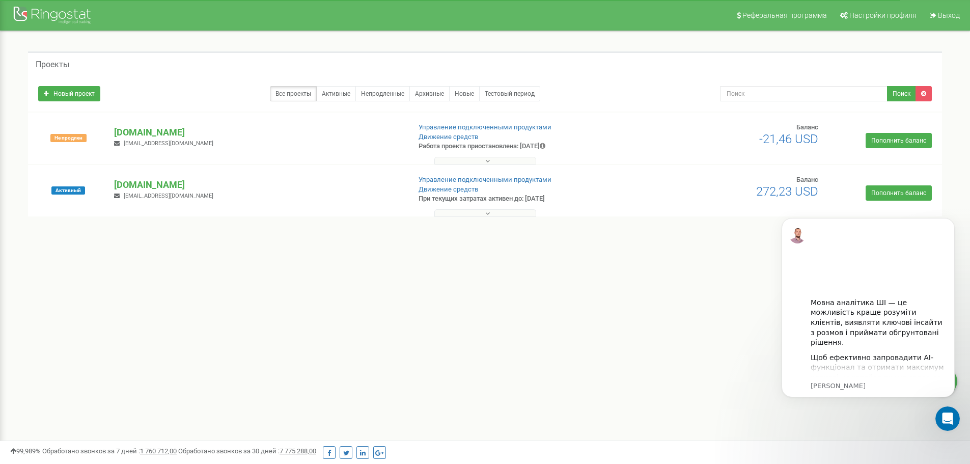
click at [734, 254] on div "Проекты Новый проект Все проекты Активные Непродленные Архивные Новые Тестовый …" at bounding box center [485, 152] width 954 height 242
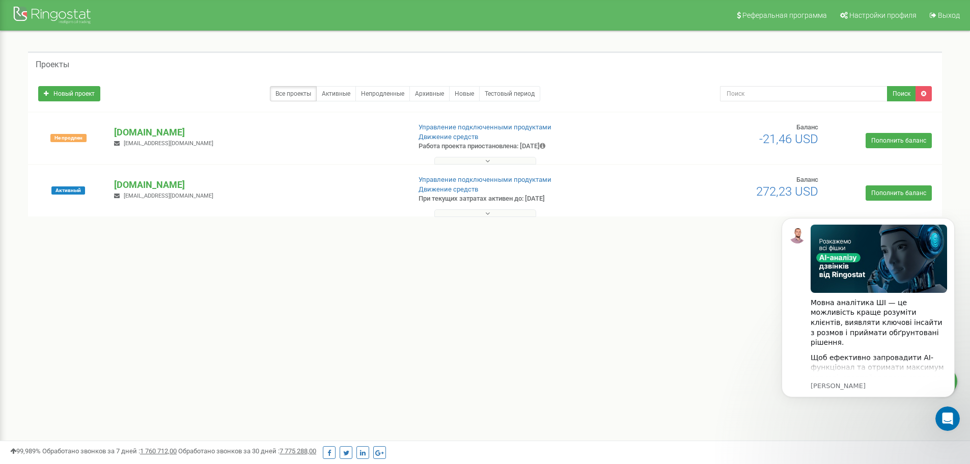
drag, startPoint x: 580, startPoint y: 238, endPoint x: 623, endPoint y: 226, distance: 44.3
click at [581, 238] on div "1 - 2 of 2" at bounding box center [485, 235] width 914 height 36
click at [755, 128] on div "Баланс -21,46 USD" at bounding box center [768, 134] width 113 height 23
